Goal: Information Seeking & Learning: Learn about a topic

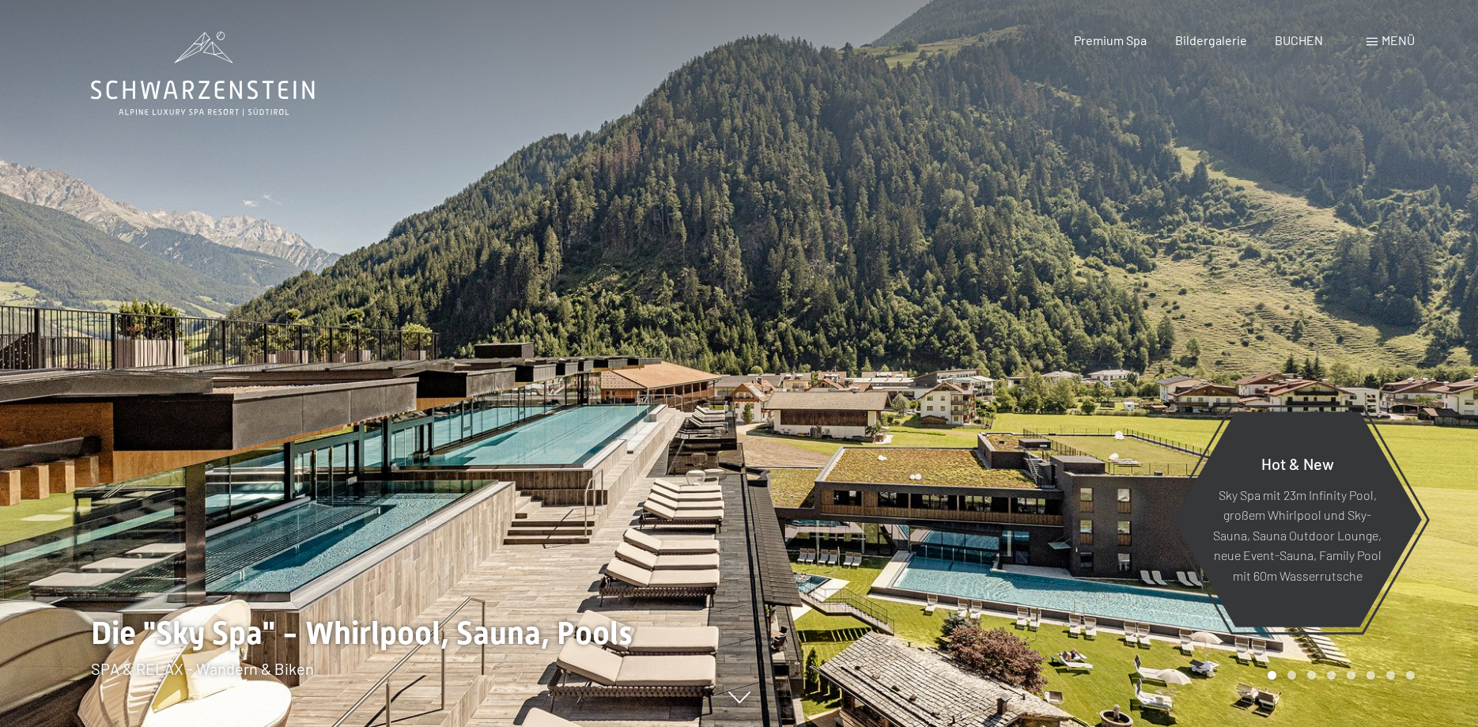
click at [964, 335] on div at bounding box center [1108, 363] width 739 height 727
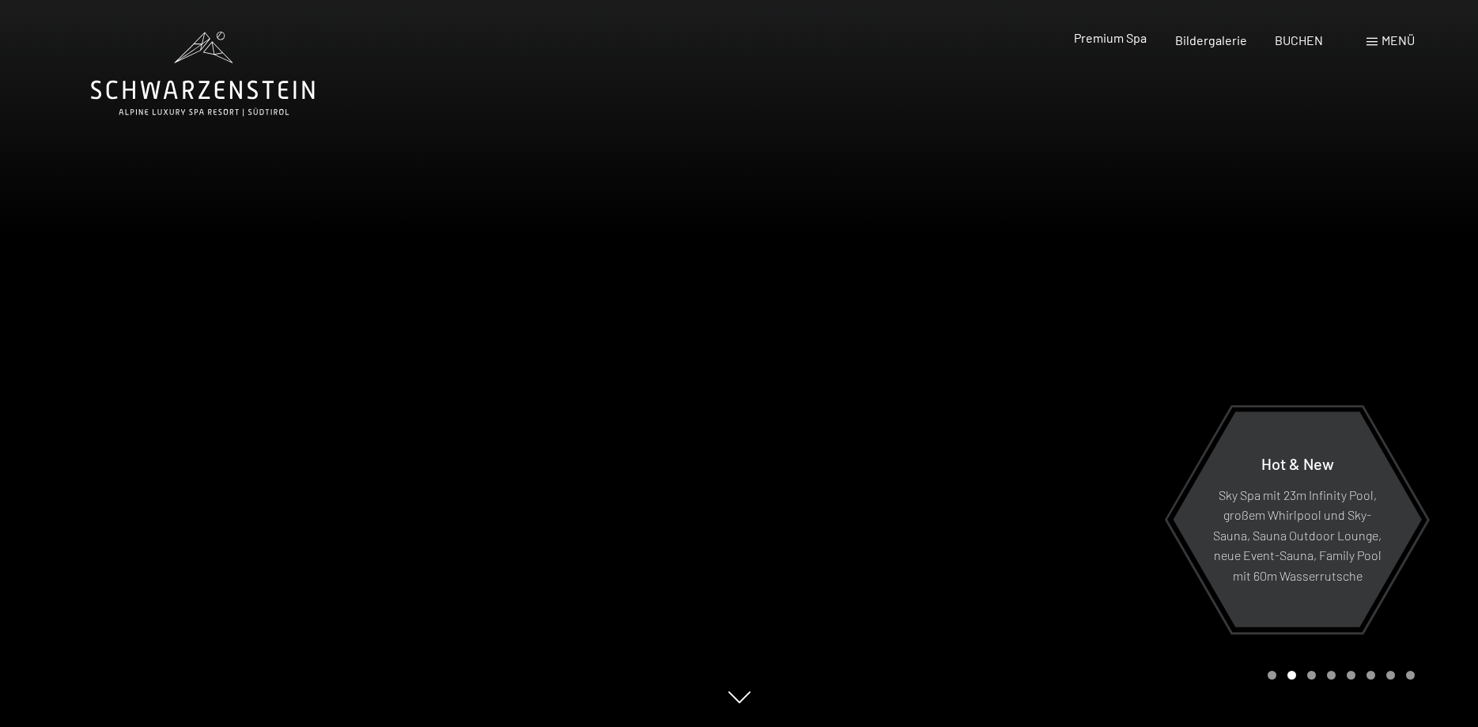
click at [1128, 37] on span "Premium Spa" at bounding box center [1110, 37] width 73 height 15
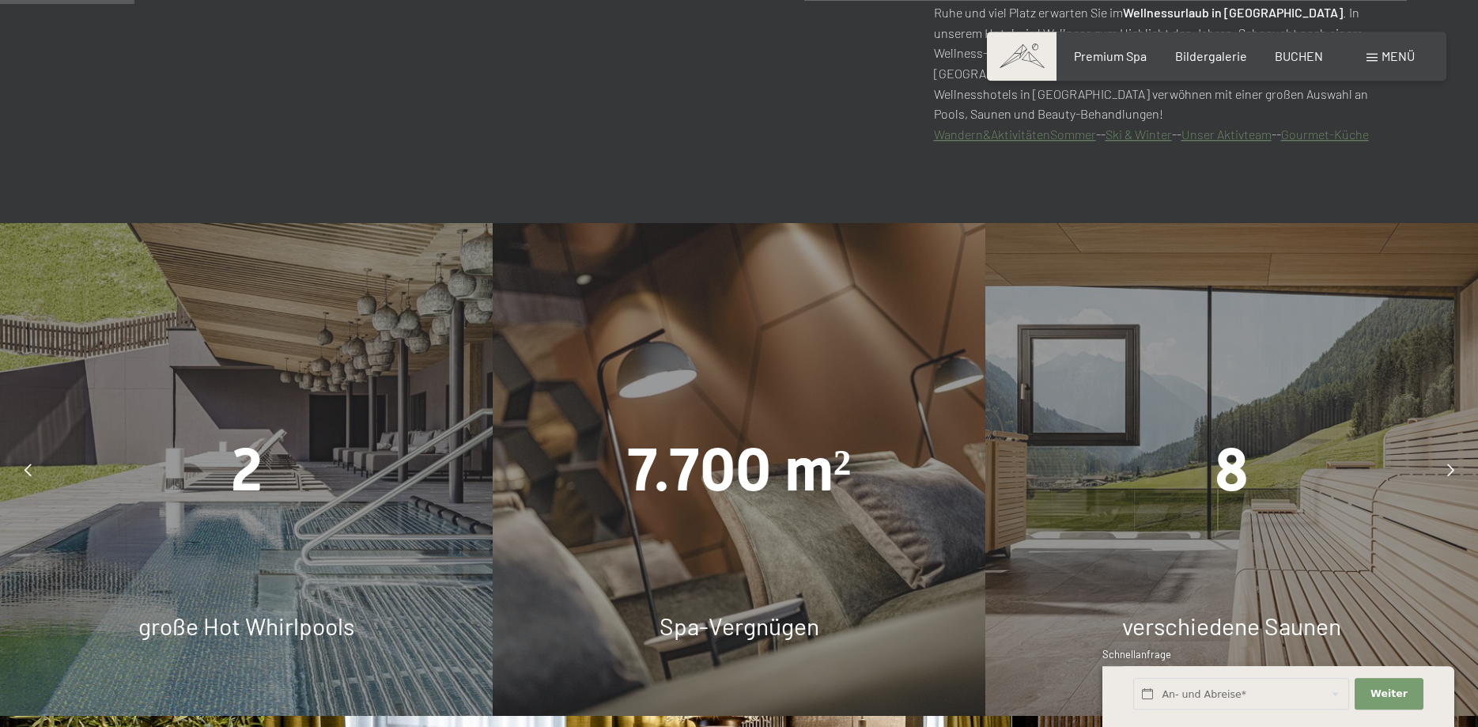
scroll to position [968, 0]
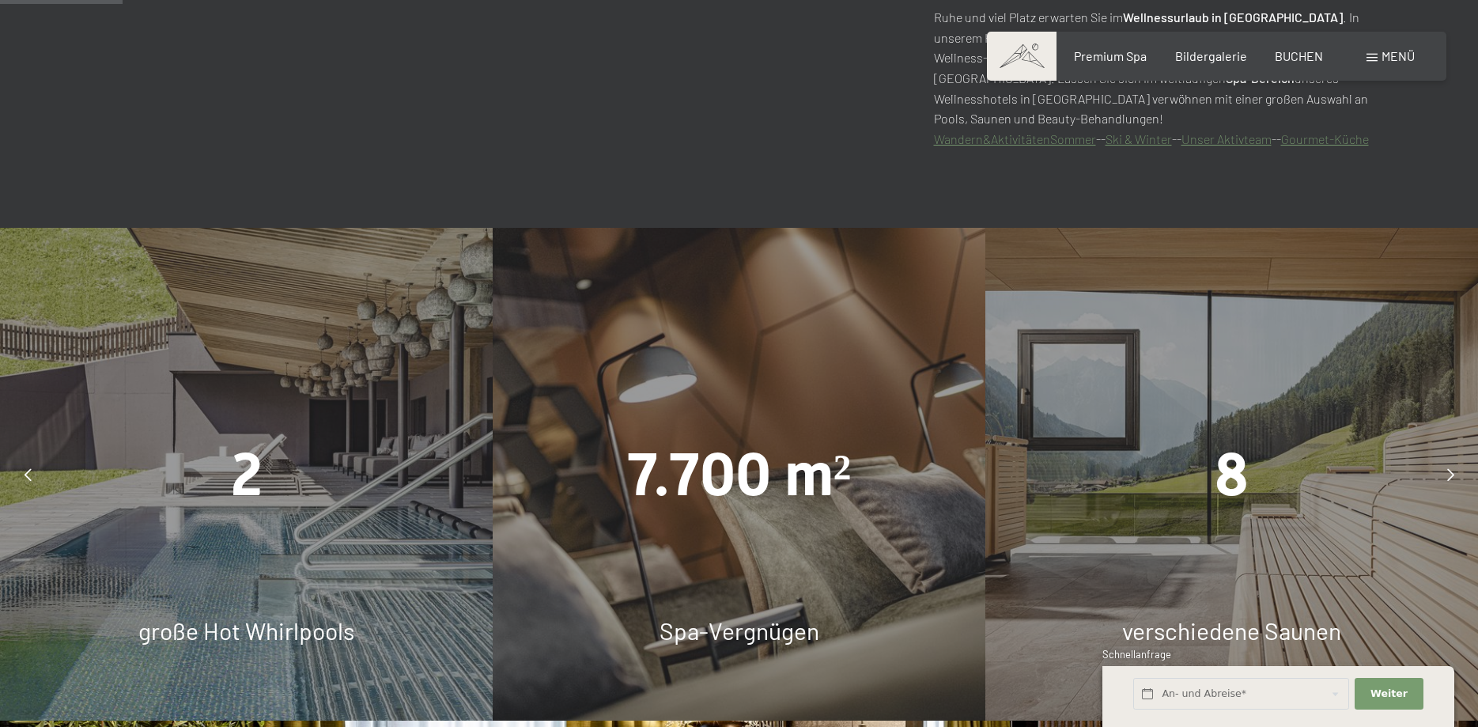
click at [24, 477] on div at bounding box center [28, 475] width 40 height 40
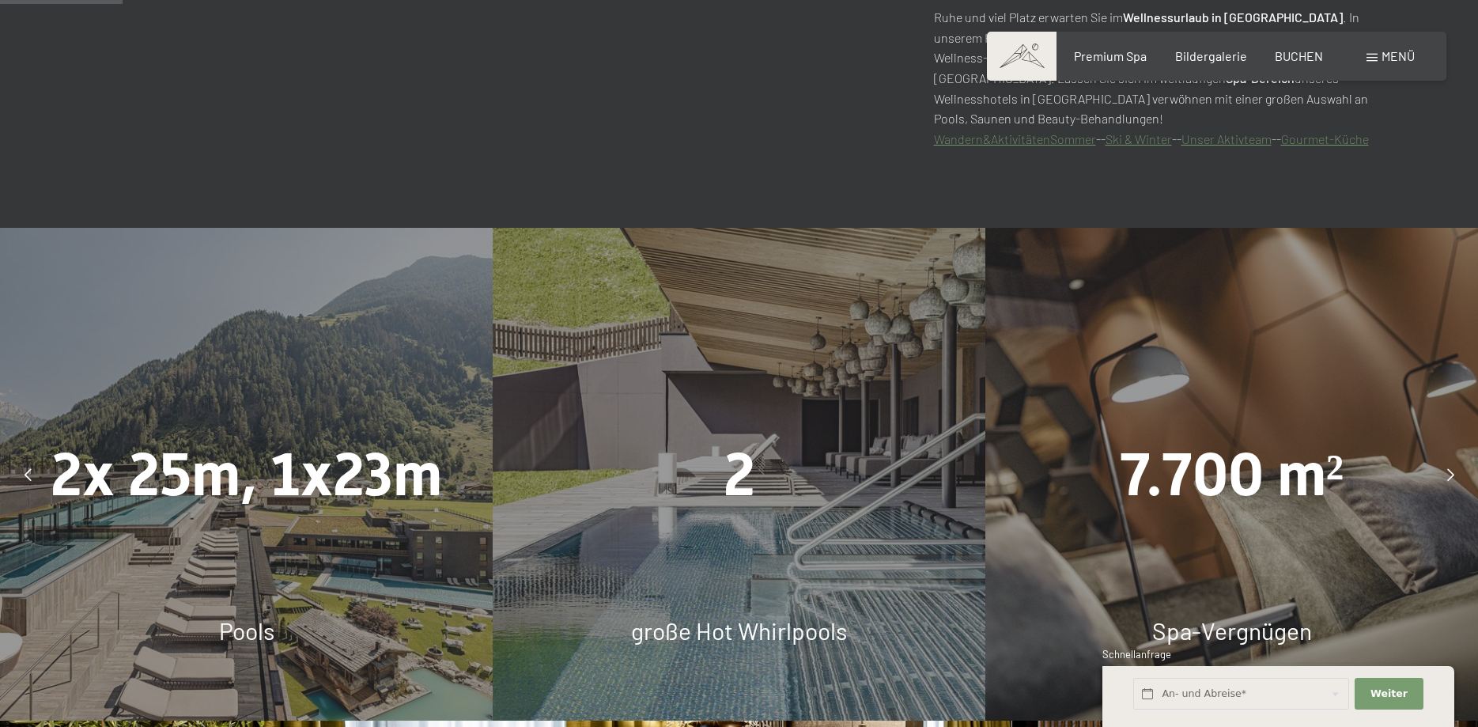
click at [25, 477] on div at bounding box center [28, 475] width 40 height 40
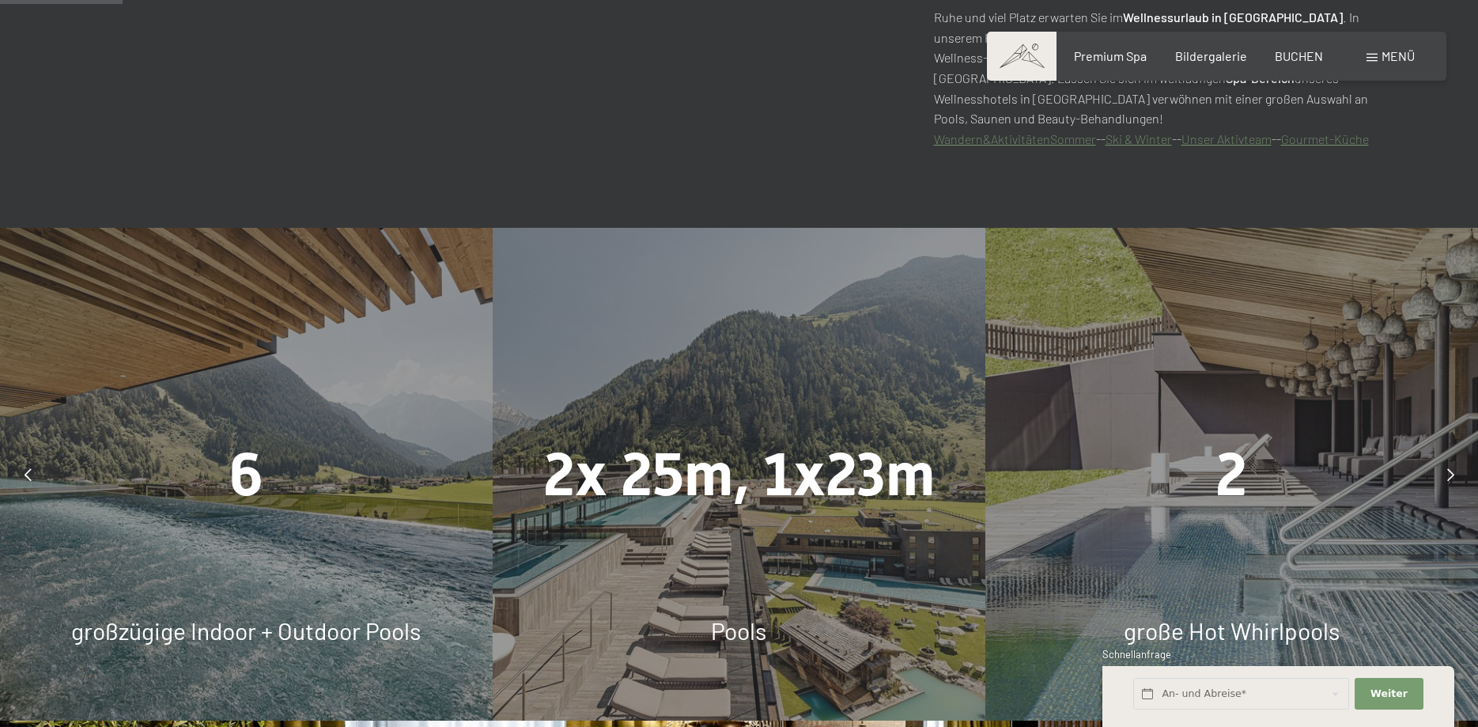
click at [25, 477] on icon at bounding box center [28, 474] width 7 height 13
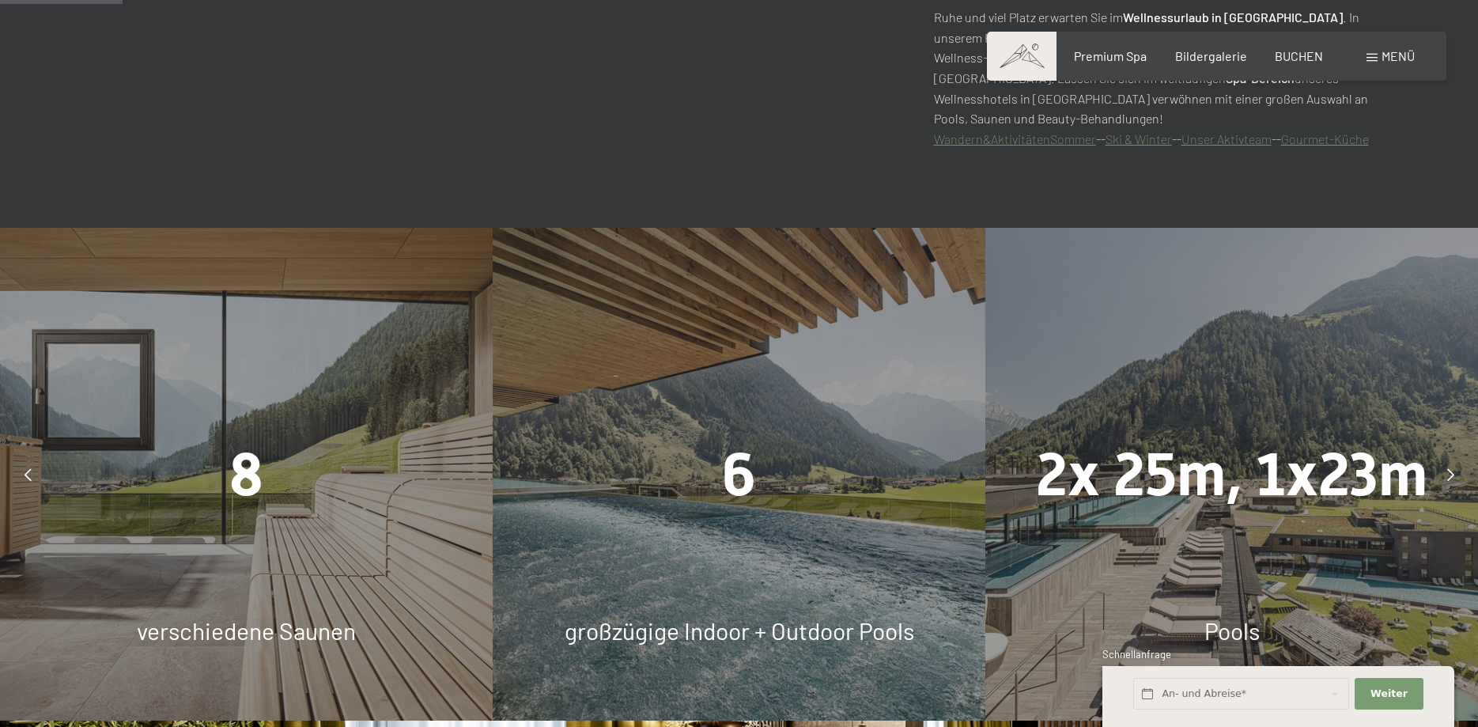
click at [213, 527] on div "8 verschiedene Saunen" at bounding box center [246, 474] width 493 height 493
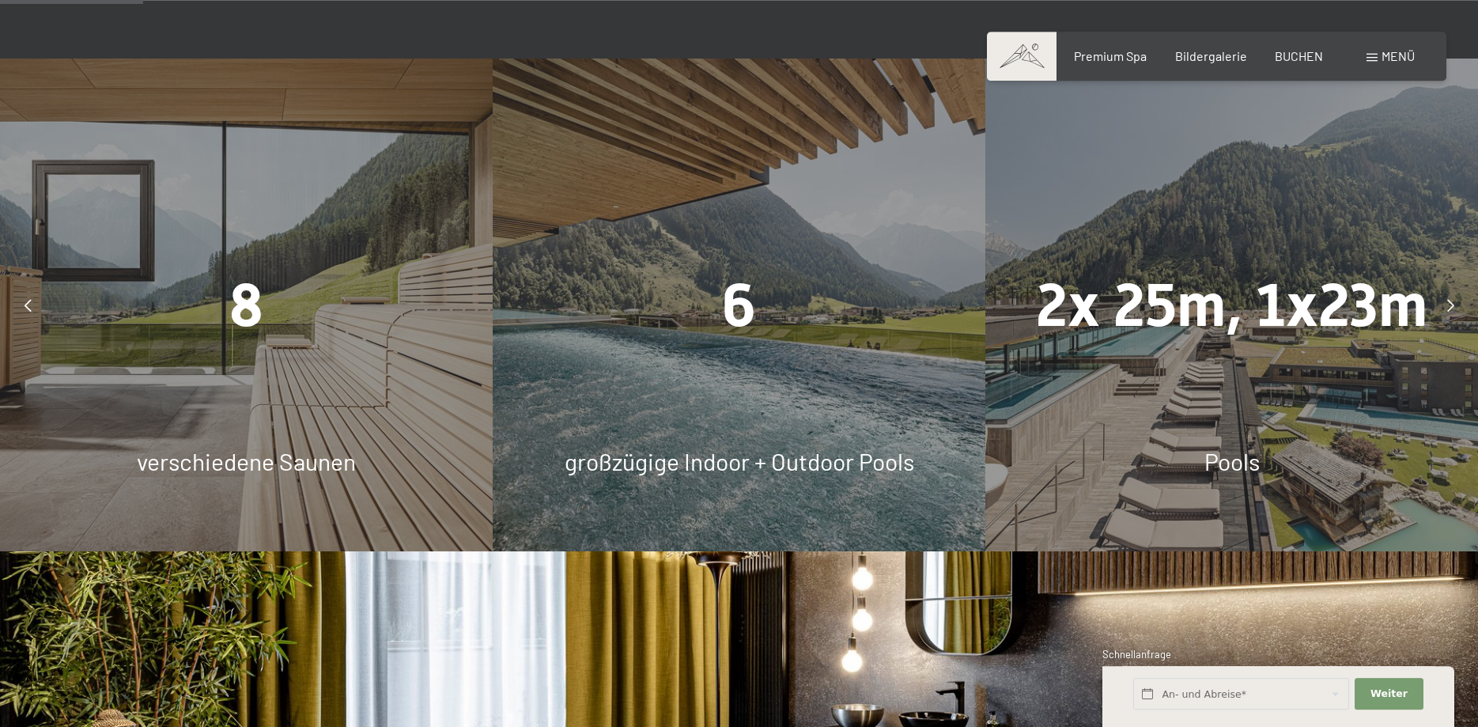
scroll to position [1129, 0]
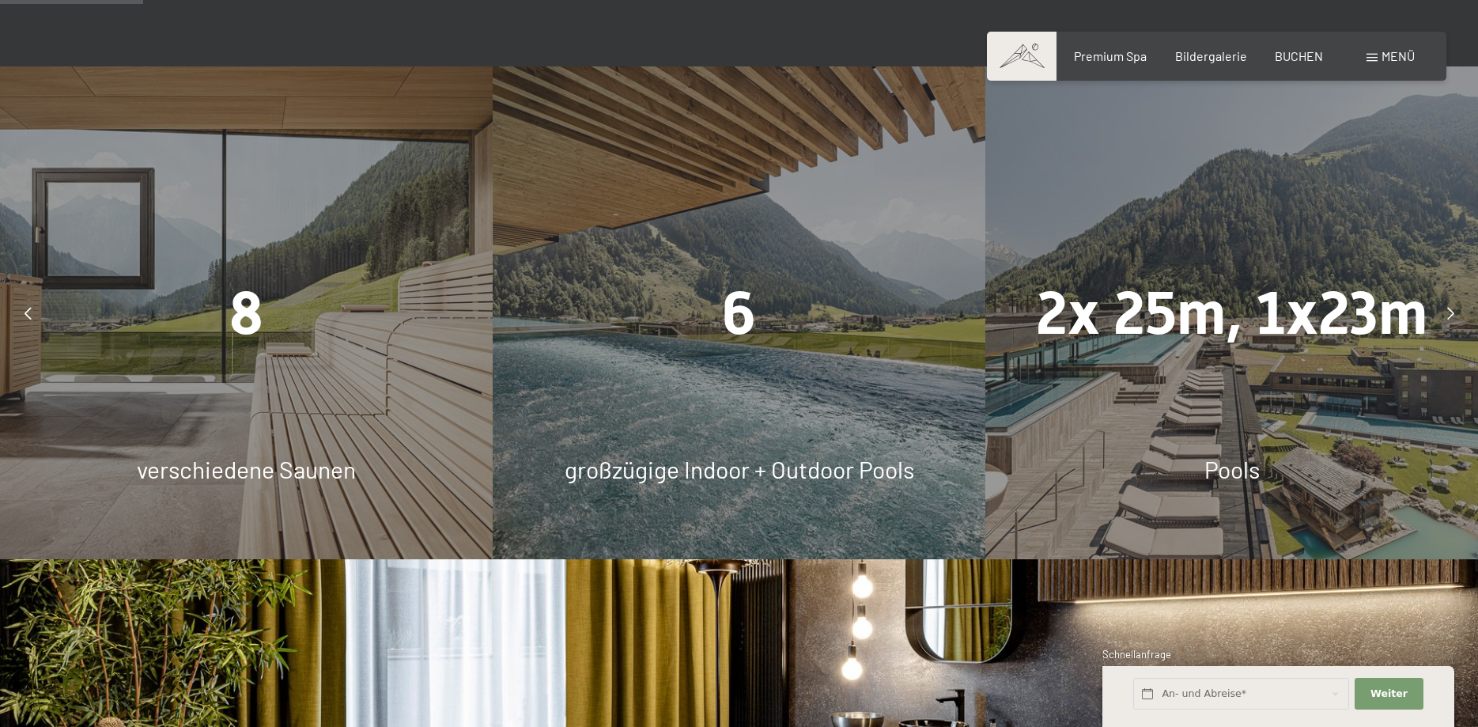
click at [267, 467] on span "verschiedene Saunen" at bounding box center [246, 469] width 219 height 28
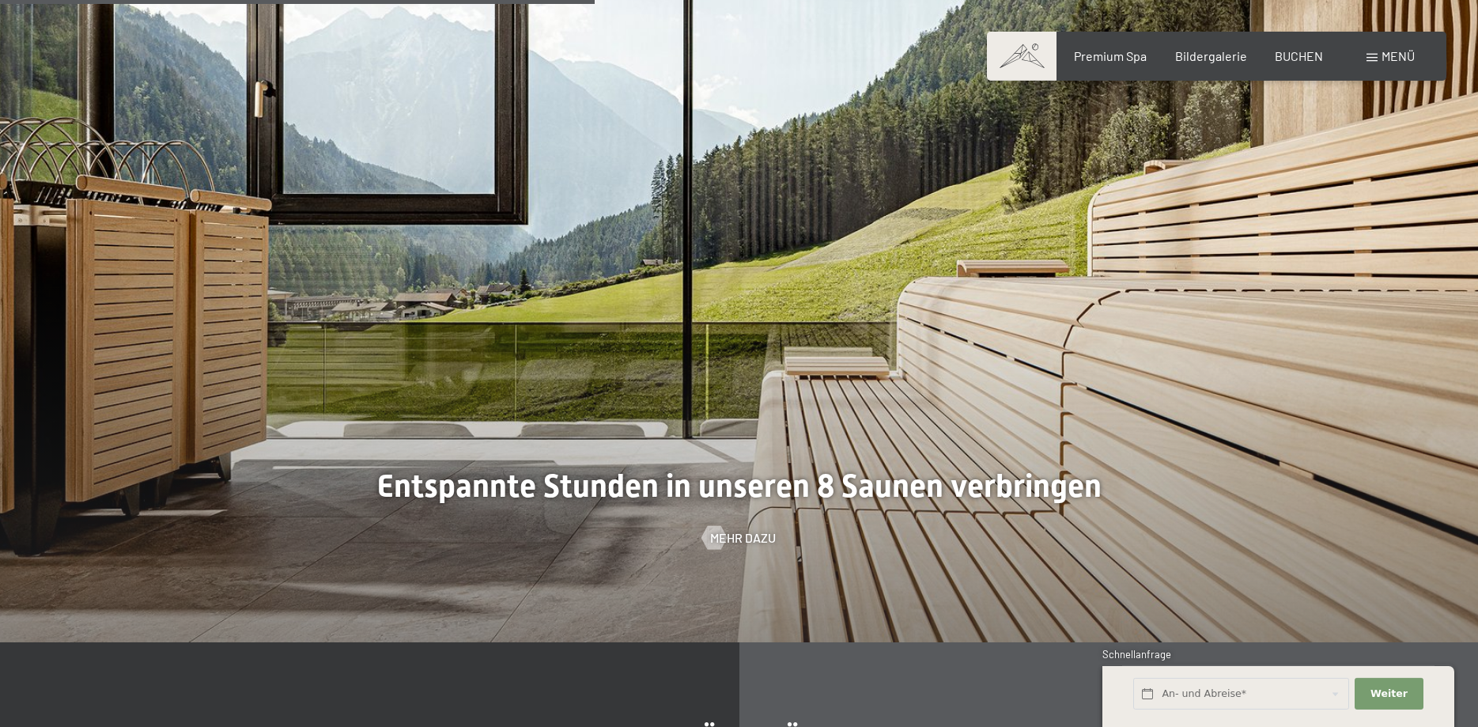
scroll to position [4759, 0]
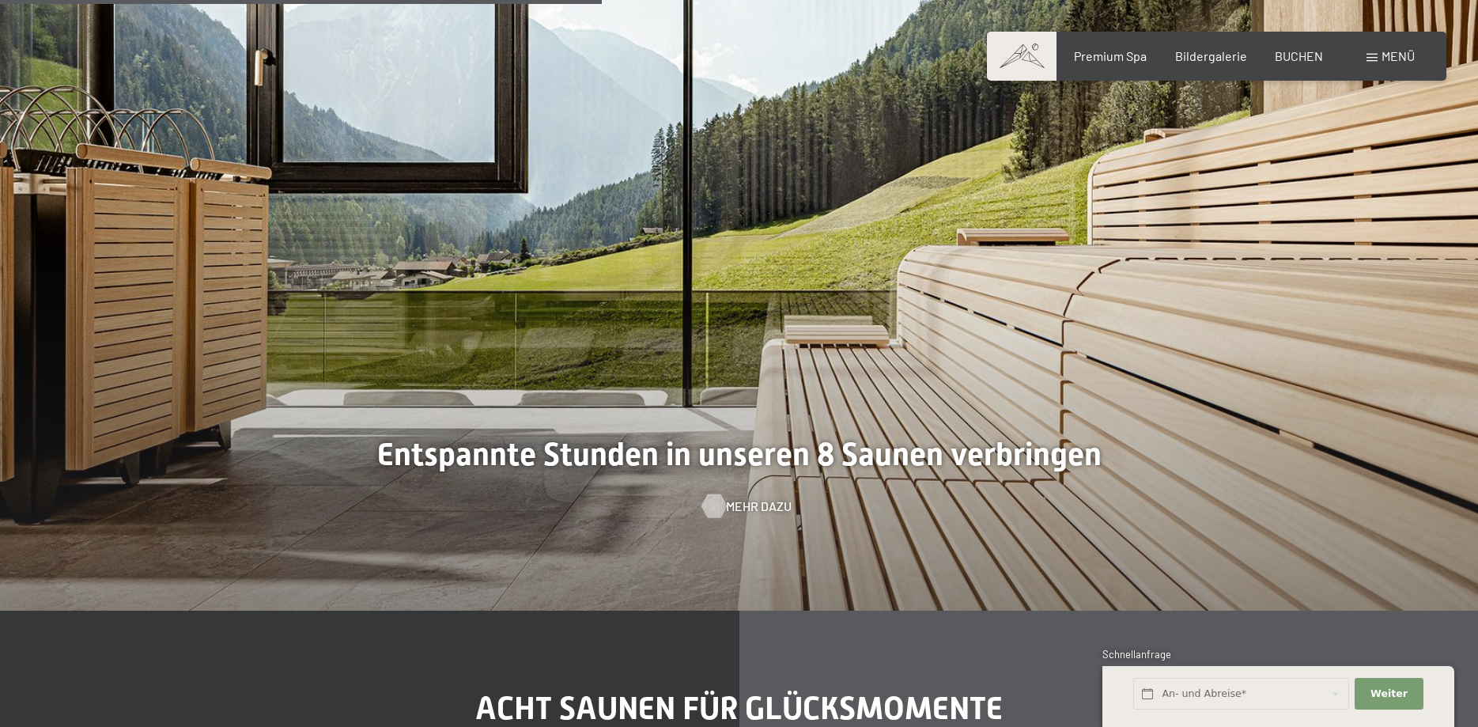
click at [739, 502] on span "Mehr dazu" at bounding box center [759, 505] width 66 height 17
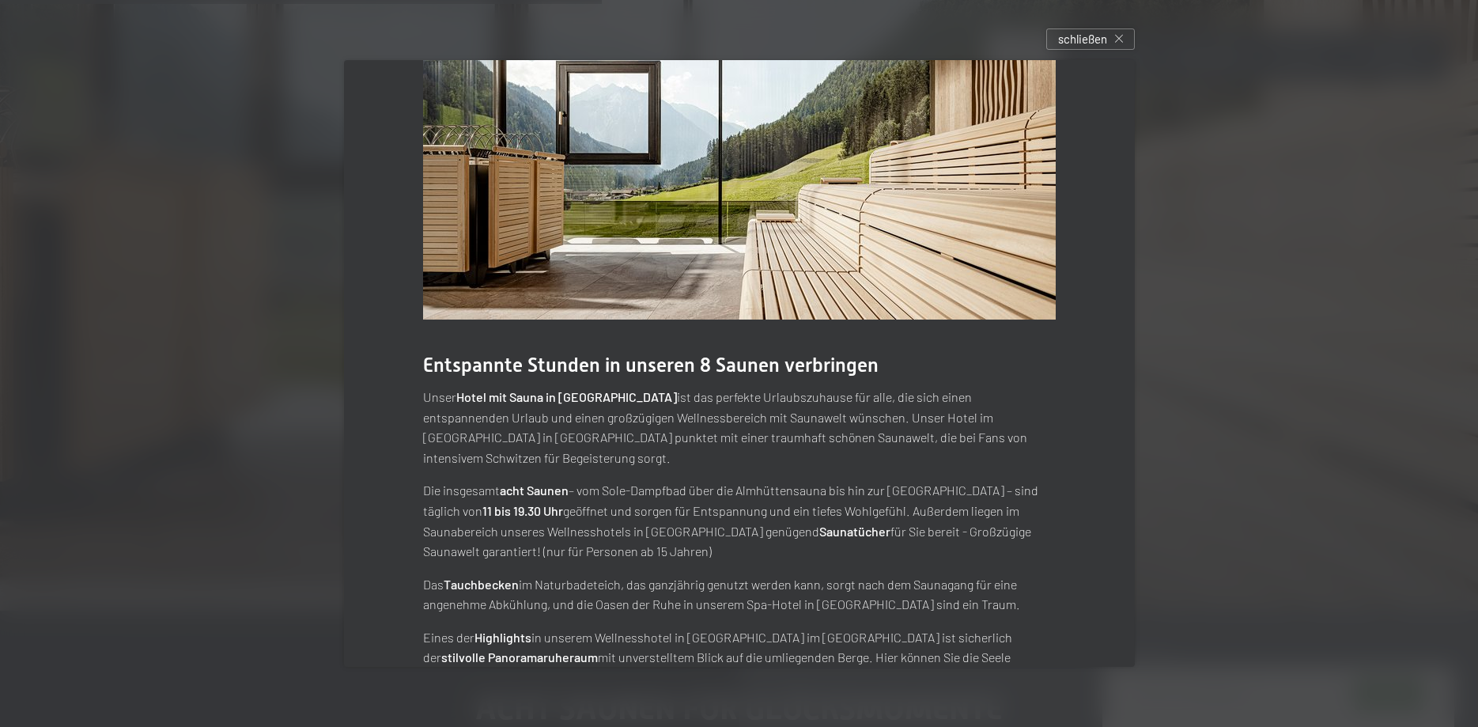
scroll to position [26, 0]
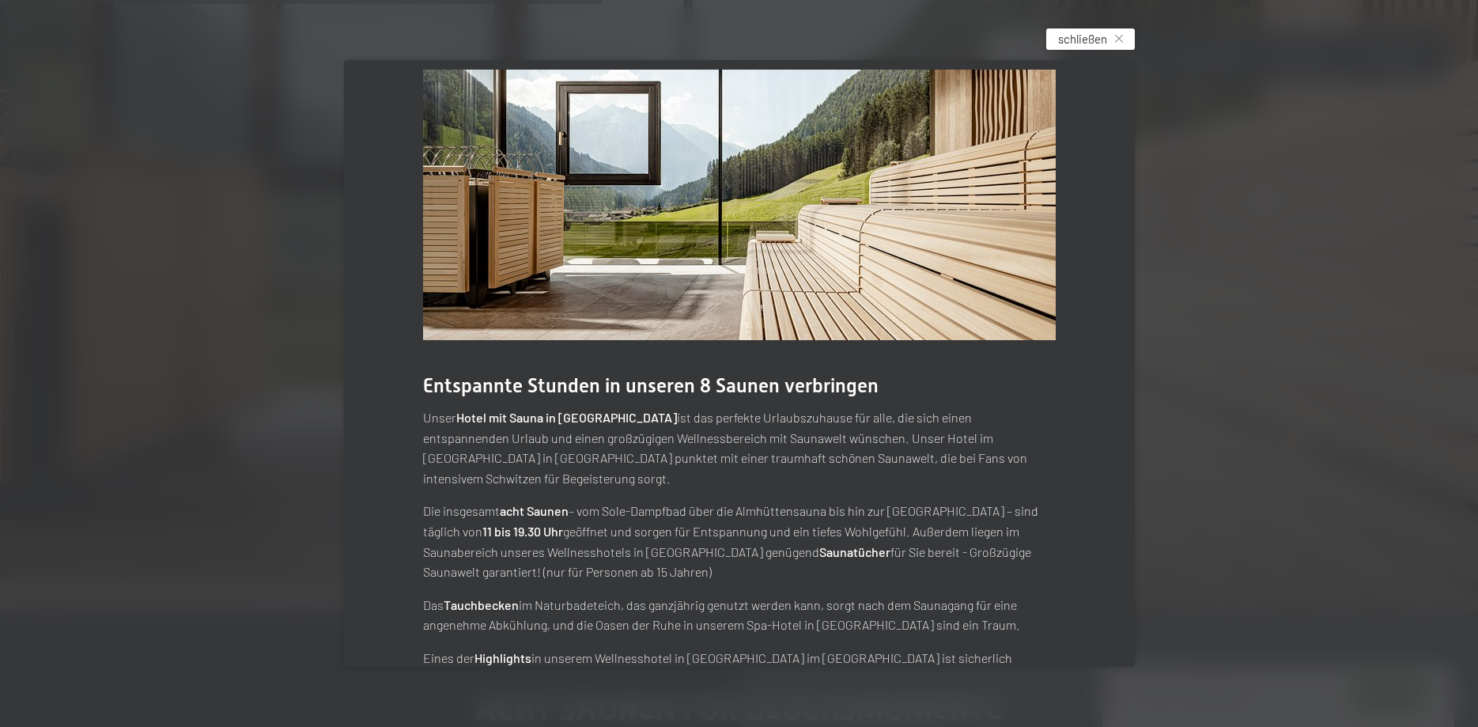
click at [1079, 37] on span "schließen" at bounding box center [1082, 39] width 49 height 17
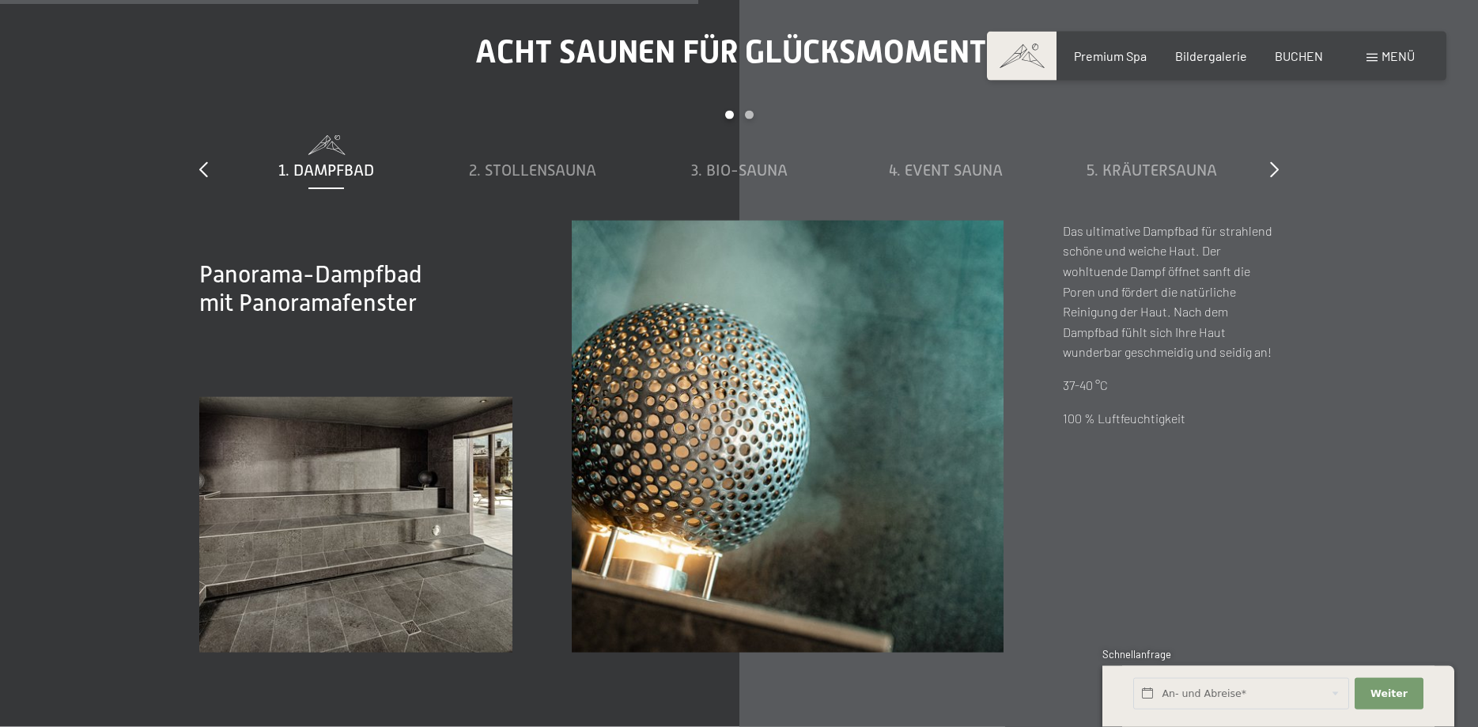
scroll to position [5404, 0]
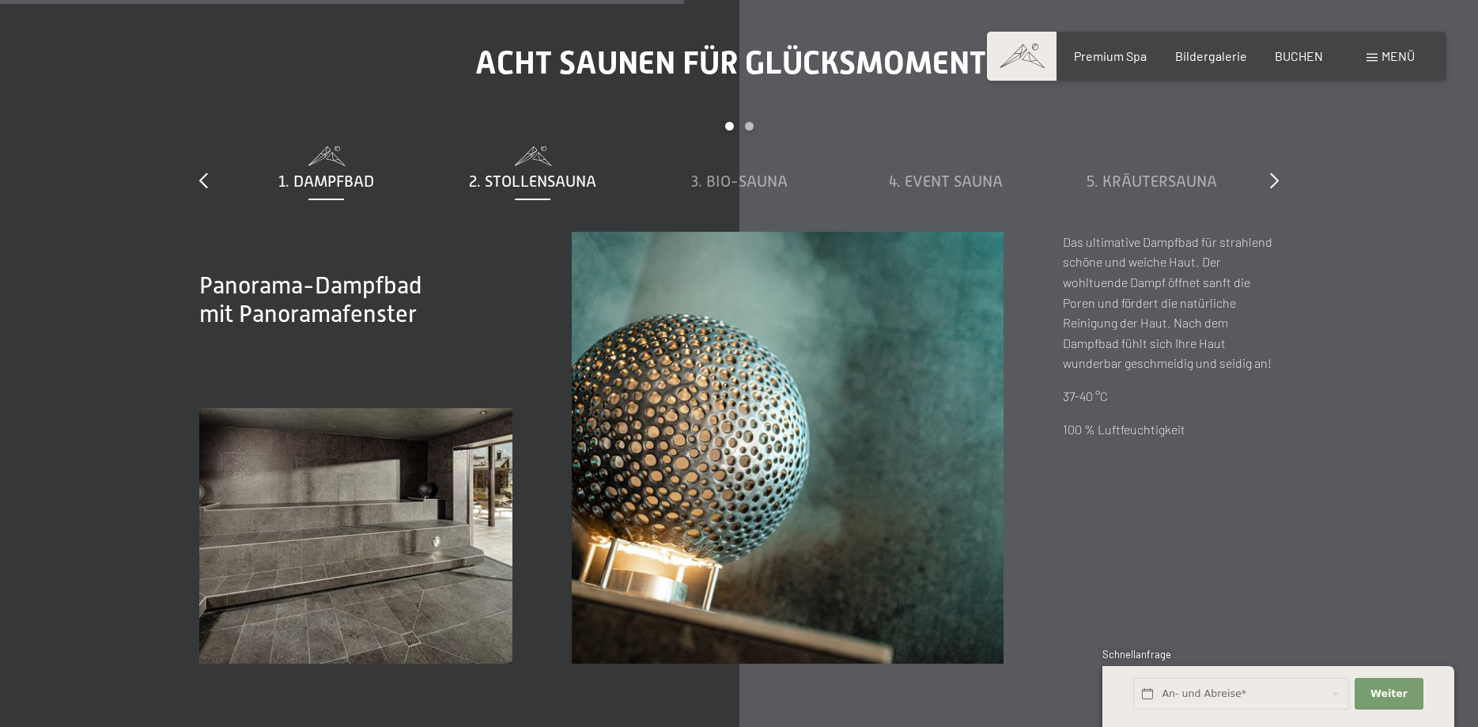
click at [562, 183] on span "2. Stollensauna" at bounding box center [532, 180] width 127 height 17
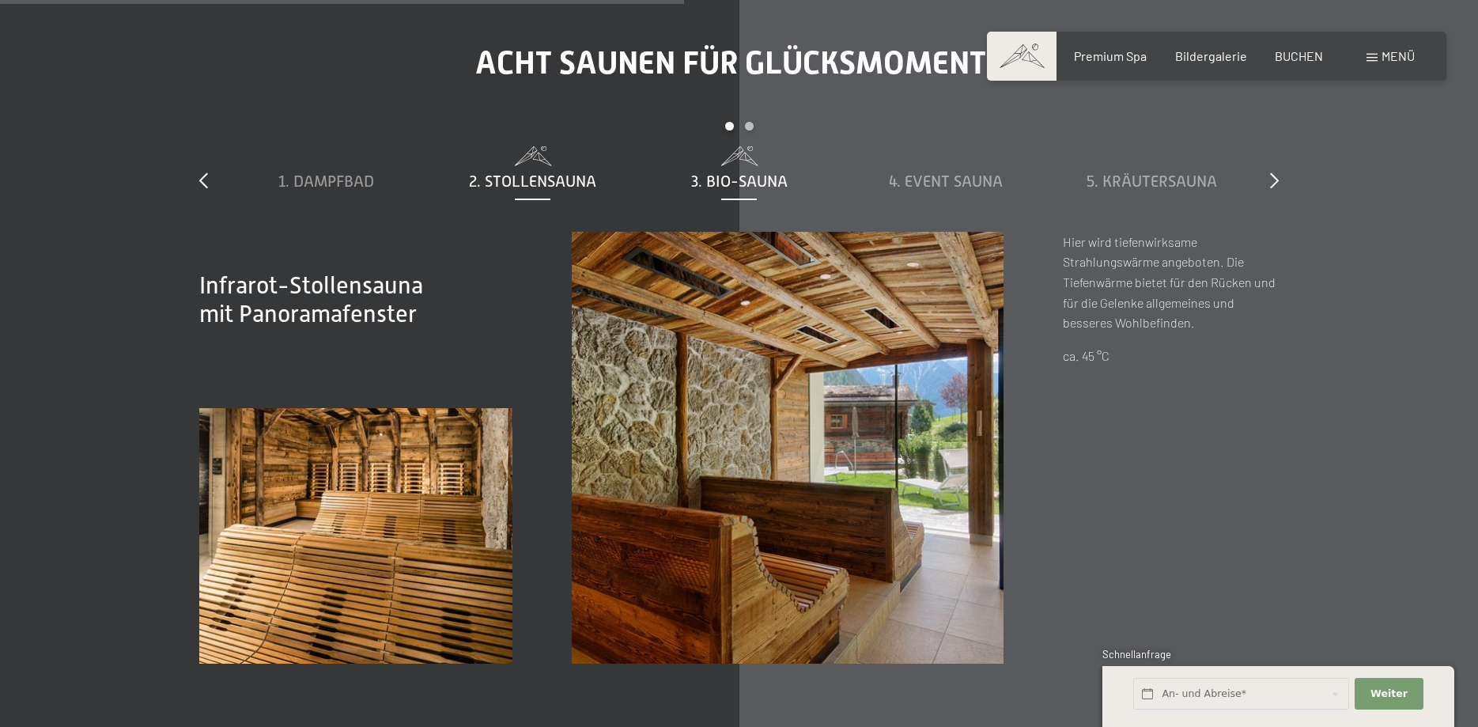
click at [772, 184] on span "3. Bio-Sauna" at bounding box center [739, 180] width 96 height 17
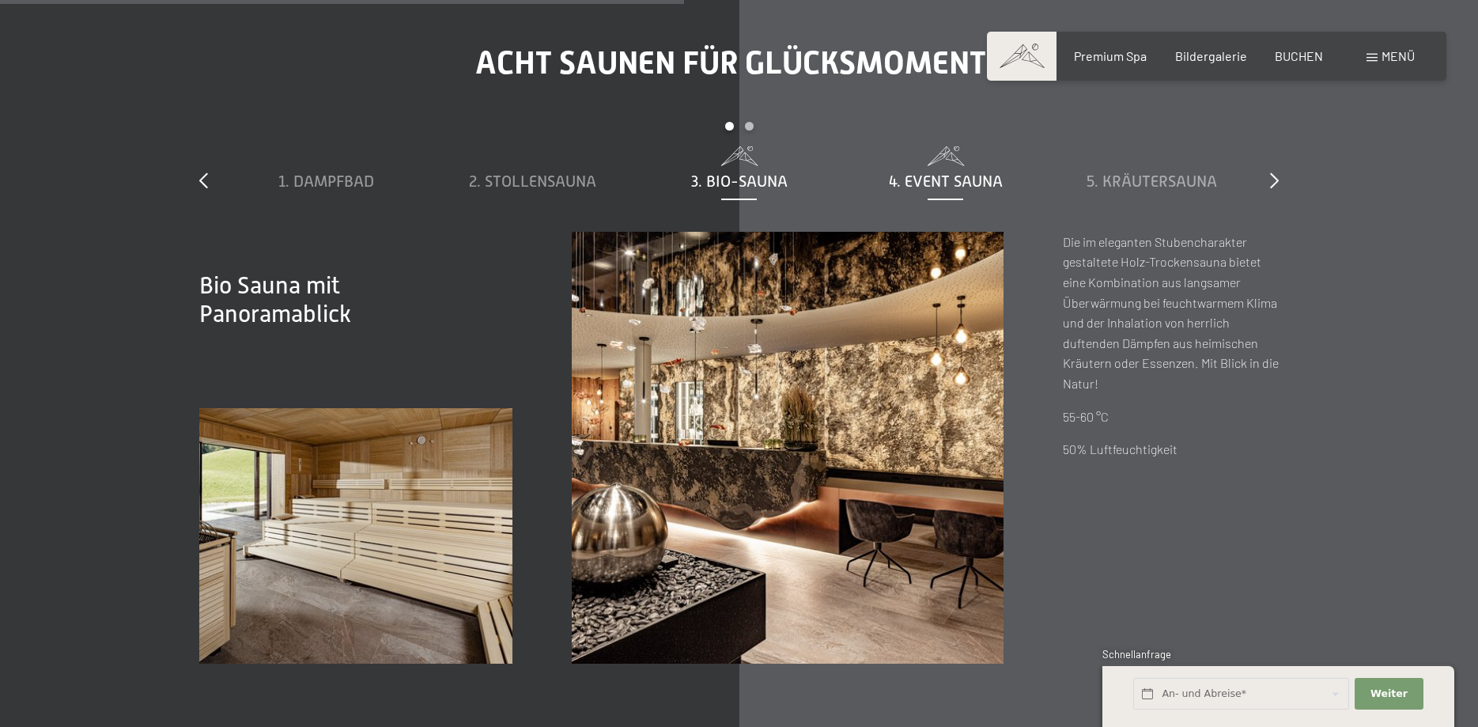
click at [920, 177] on span "4. Event Sauna" at bounding box center [946, 180] width 114 height 17
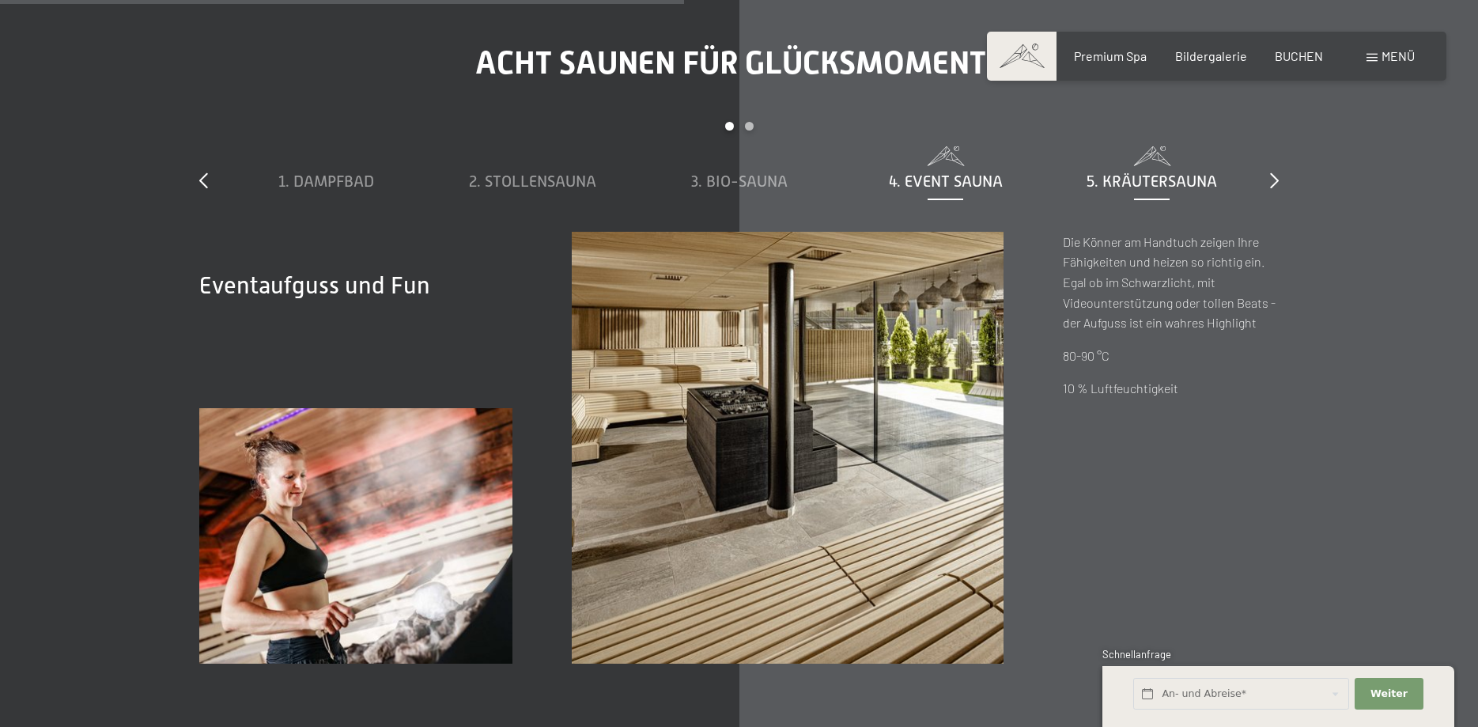
click at [1121, 188] on span "5. Kräutersauna" at bounding box center [1151, 180] width 130 height 17
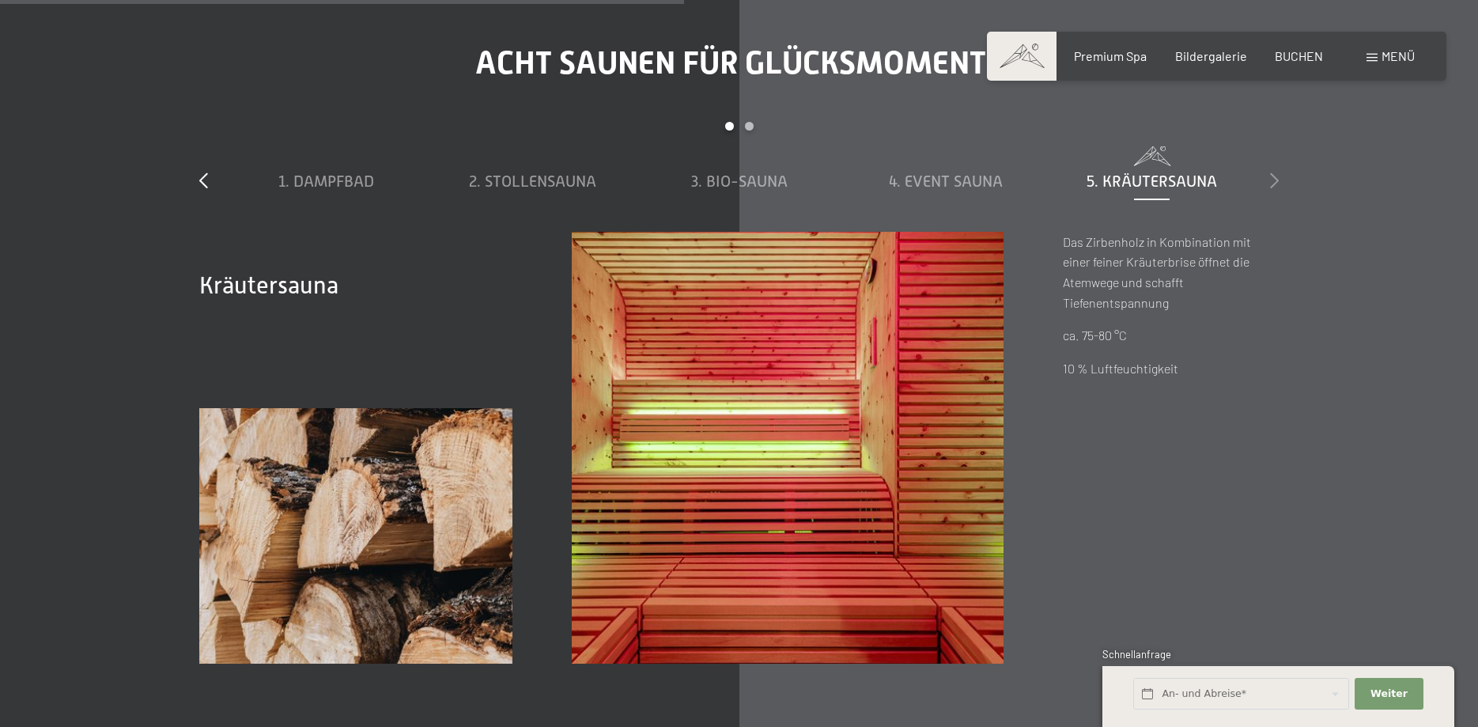
click at [1275, 179] on icon at bounding box center [1274, 180] width 9 height 16
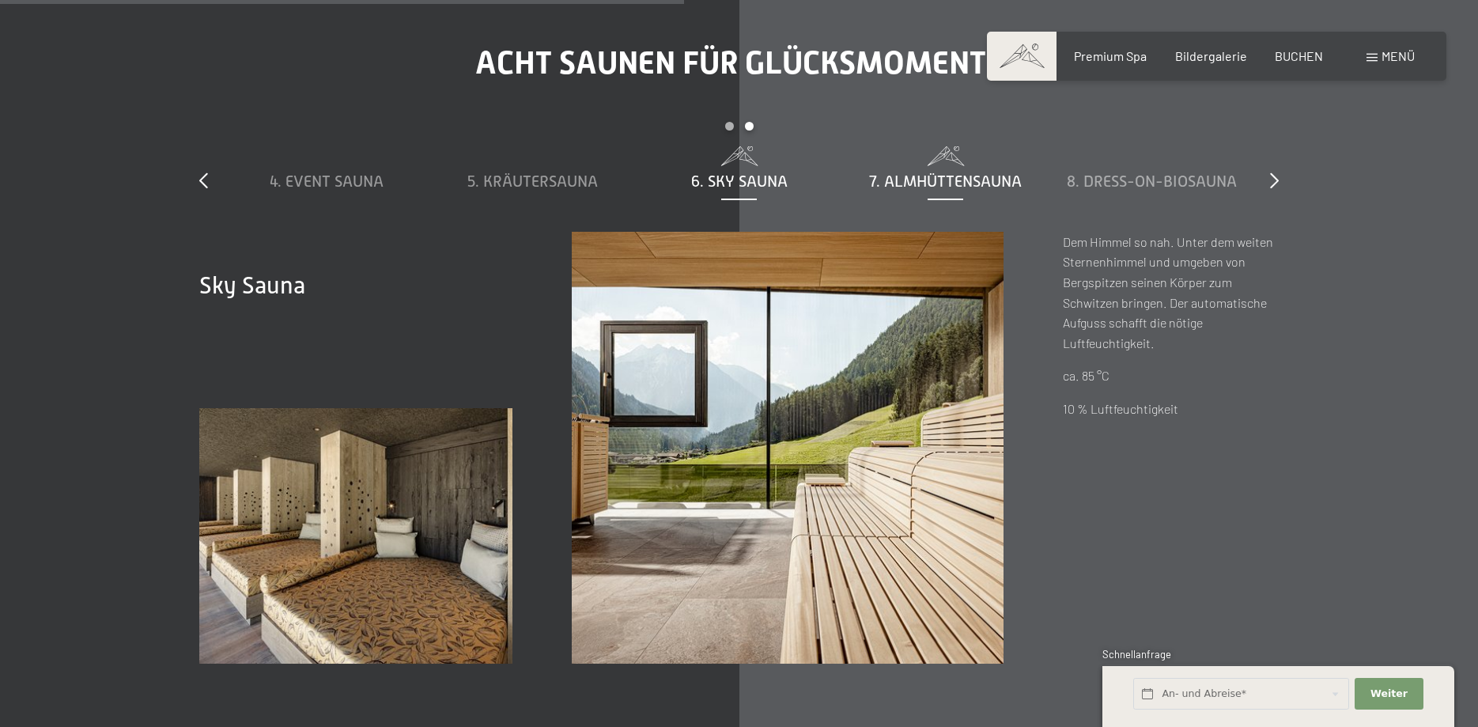
click at [944, 181] on span "7. Almhüttensauna" at bounding box center [945, 180] width 153 height 17
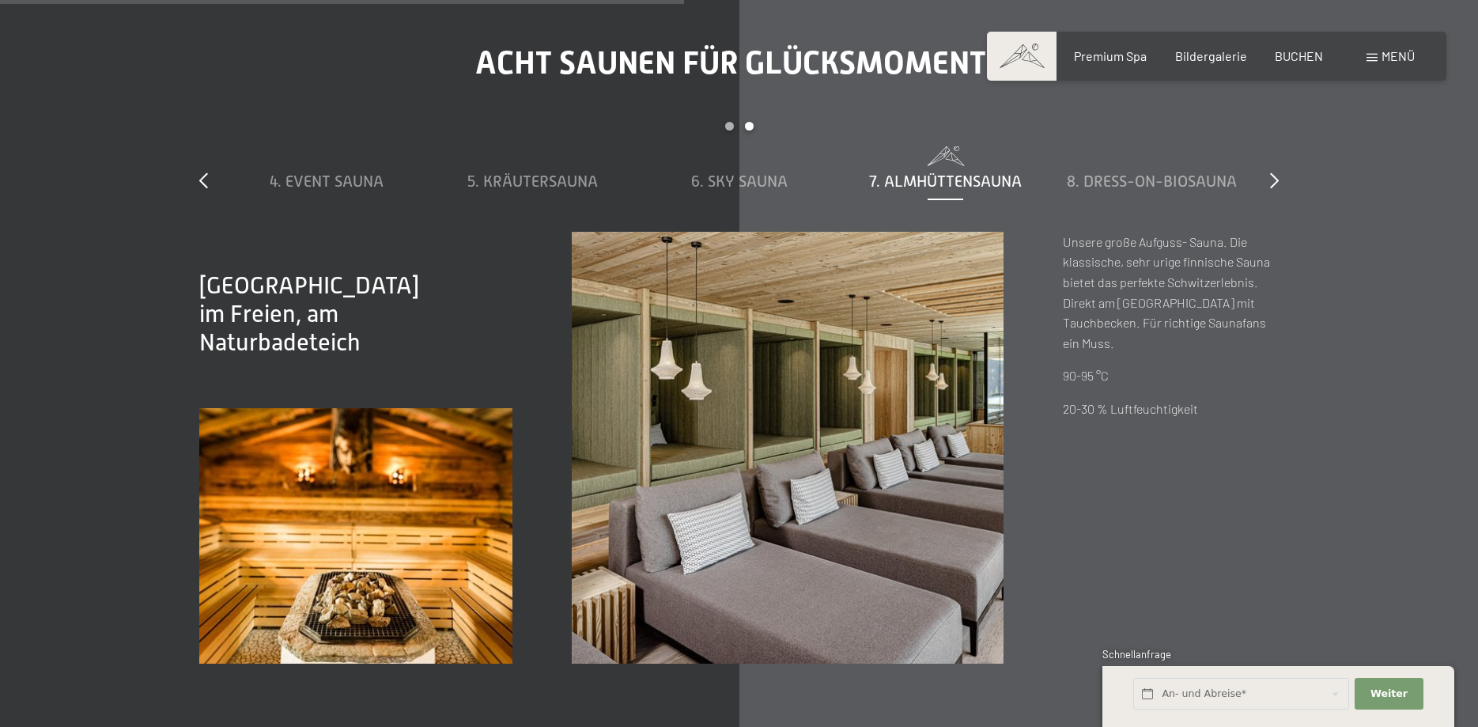
click at [944, 181] on span "7. Almhüttensauna" at bounding box center [945, 180] width 153 height 17
click at [1143, 181] on span "8. Dress-on-Biosauna" at bounding box center [1152, 180] width 170 height 17
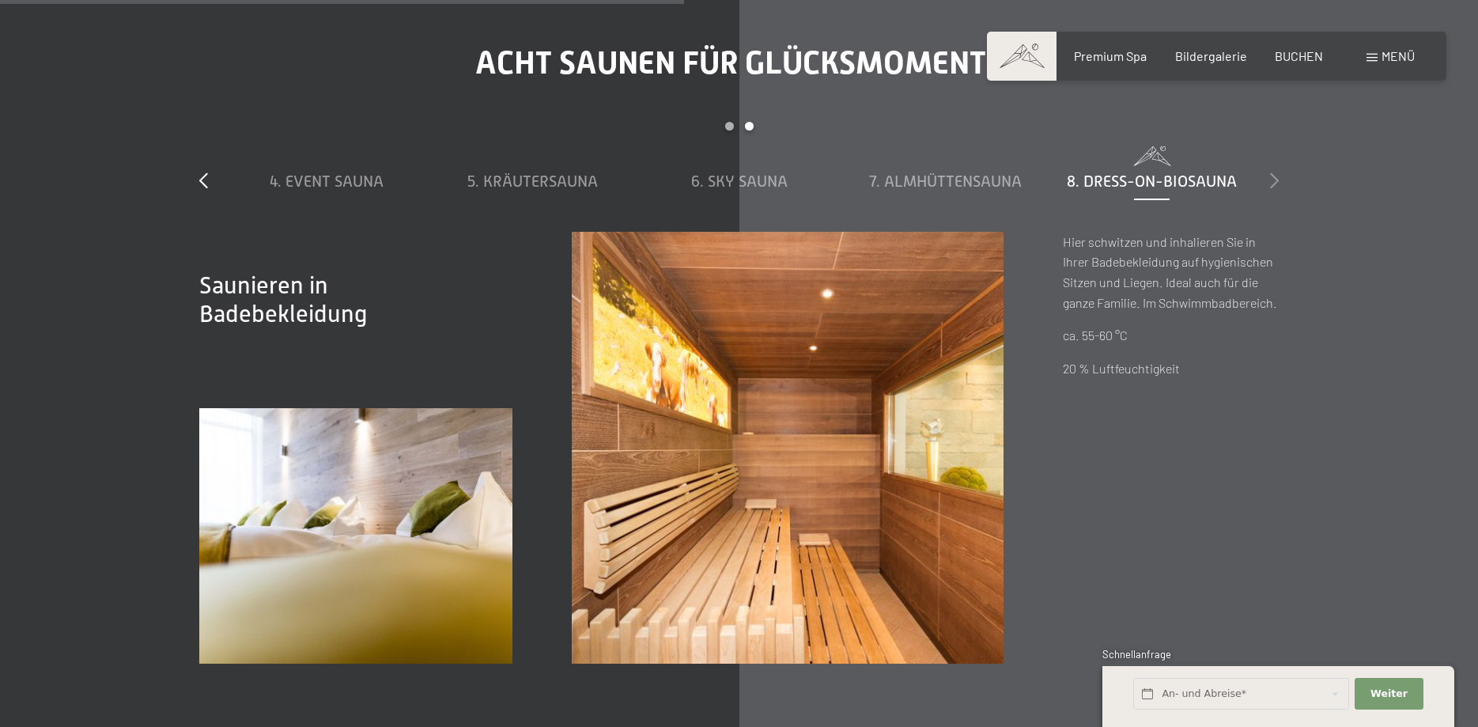
click at [1275, 179] on icon at bounding box center [1274, 180] width 9 height 16
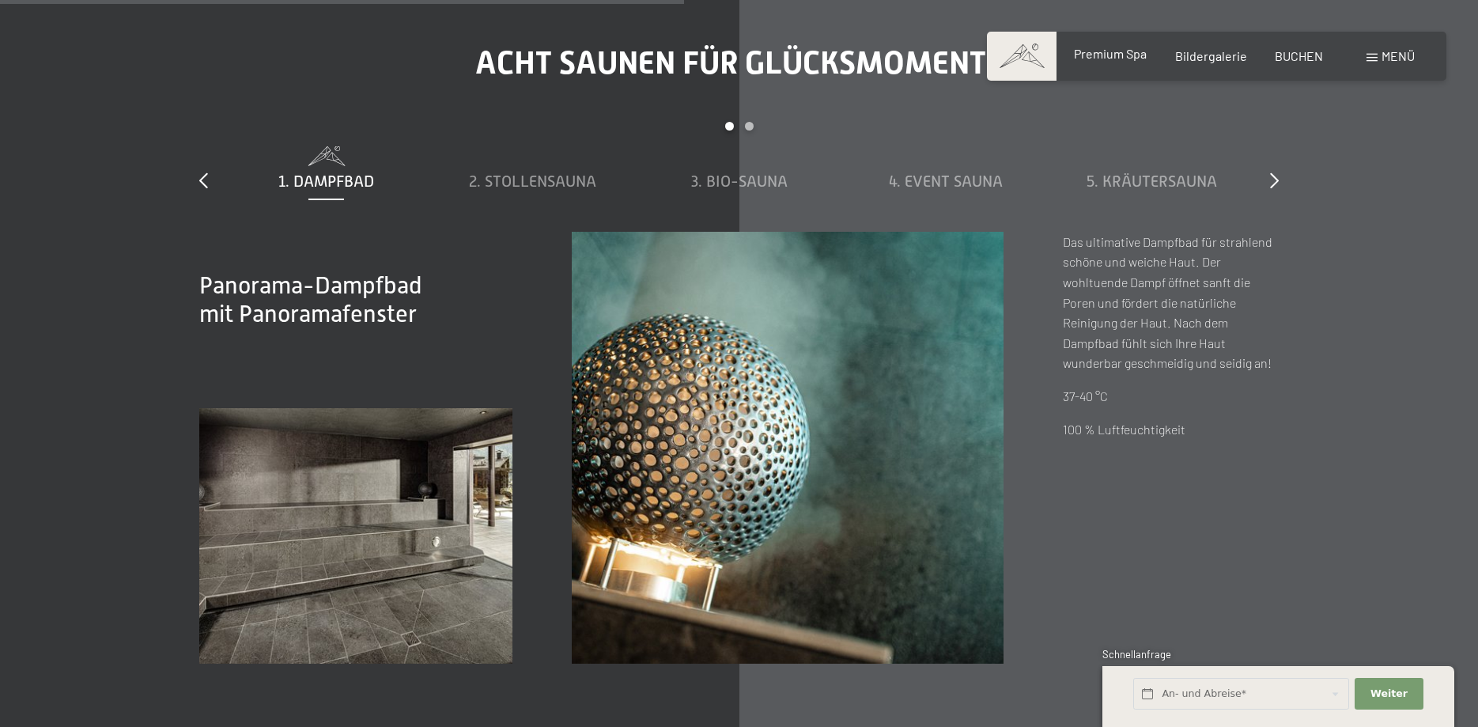
click at [1124, 58] on span "Premium Spa" at bounding box center [1110, 53] width 73 height 15
